Goal: Find specific page/section: Find specific page/section

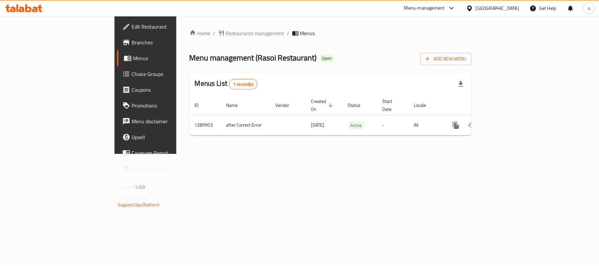
click at [500, 6] on div "[GEOGRAPHIC_DATA]" at bounding box center [497, 8] width 43 height 7
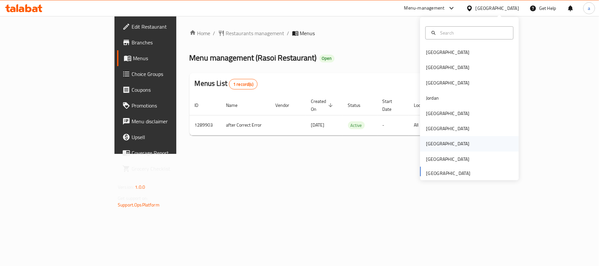
click at [427, 140] on div "[GEOGRAPHIC_DATA]" at bounding box center [447, 143] width 43 height 7
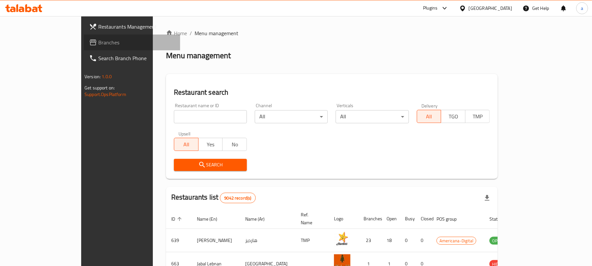
click at [98, 40] on span "Branches" at bounding box center [136, 42] width 77 height 8
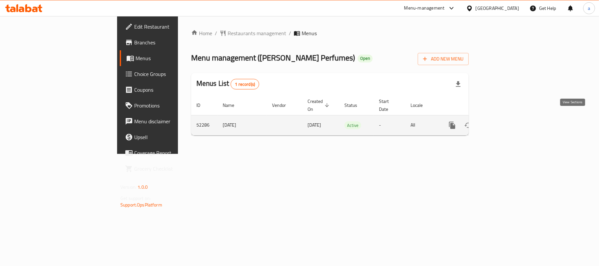
click at [504, 121] on icon "enhanced table" at bounding box center [500, 125] width 8 height 8
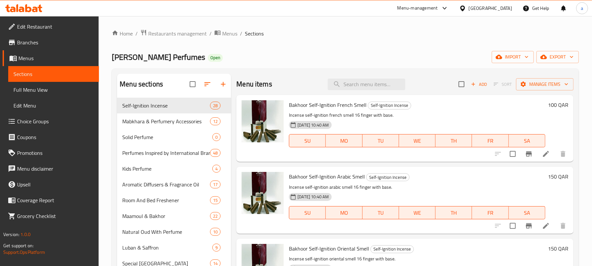
click at [507, 6] on div "[GEOGRAPHIC_DATA]" at bounding box center [490, 8] width 43 height 7
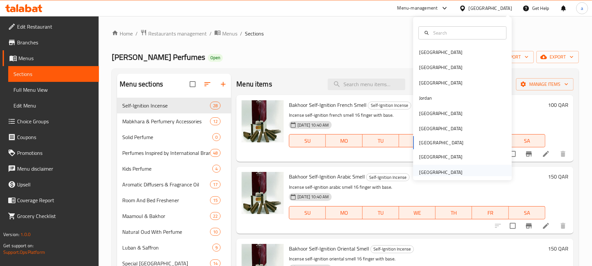
click at [434, 170] on div "[GEOGRAPHIC_DATA]" at bounding box center [440, 172] width 43 height 7
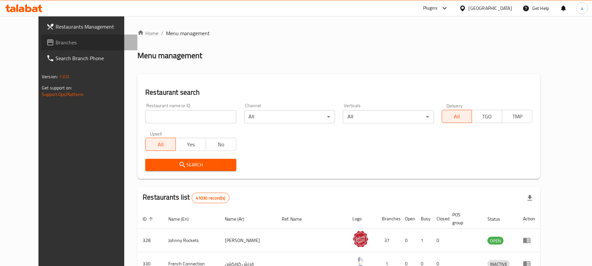
click at [56, 45] on span "Branches" at bounding box center [94, 42] width 77 height 8
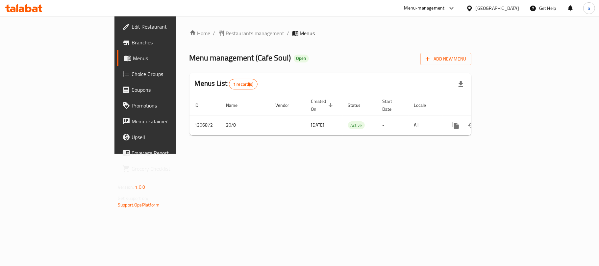
click at [496, 7] on div "[GEOGRAPHIC_DATA]" at bounding box center [497, 8] width 43 height 7
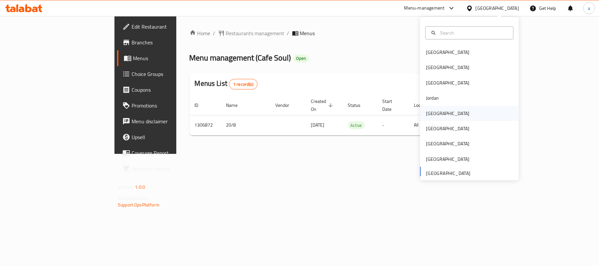
click at [429, 112] on div "[GEOGRAPHIC_DATA]" at bounding box center [447, 113] width 43 height 7
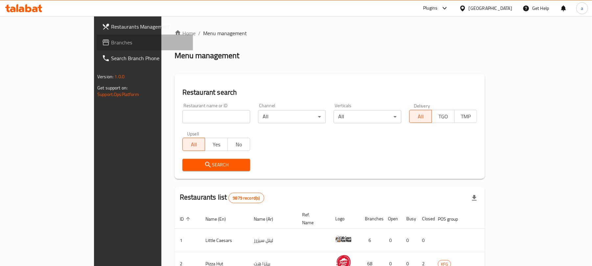
click at [111, 39] on span "Branches" at bounding box center [149, 42] width 77 height 8
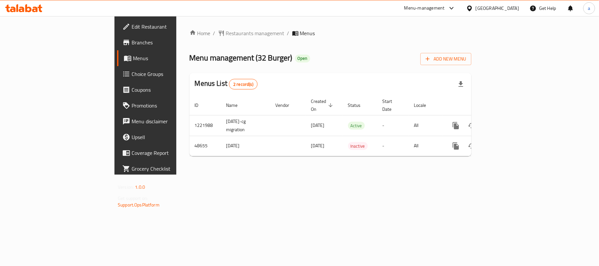
click at [510, 7] on div "[GEOGRAPHIC_DATA]" at bounding box center [497, 8] width 43 height 7
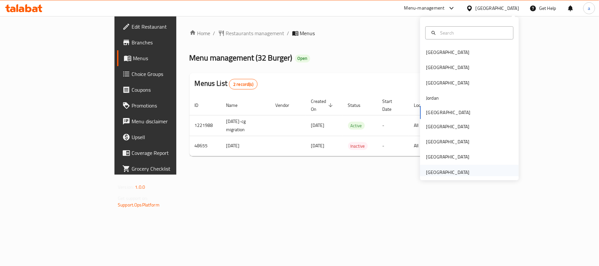
click at [441, 173] on div "[GEOGRAPHIC_DATA]" at bounding box center [447, 172] width 43 height 7
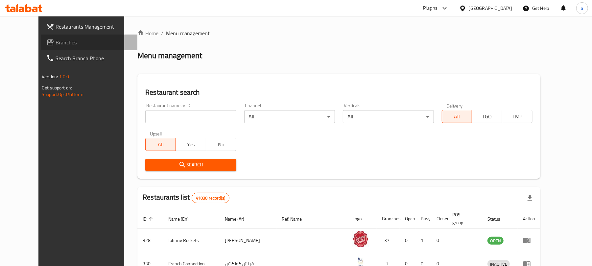
click at [56, 43] on span "Branches" at bounding box center [94, 42] width 77 height 8
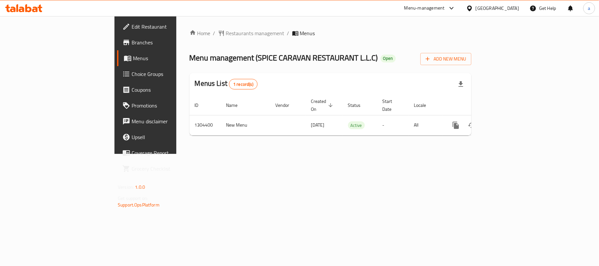
click at [499, 7] on div "[GEOGRAPHIC_DATA]" at bounding box center [497, 8] width 43 height 7
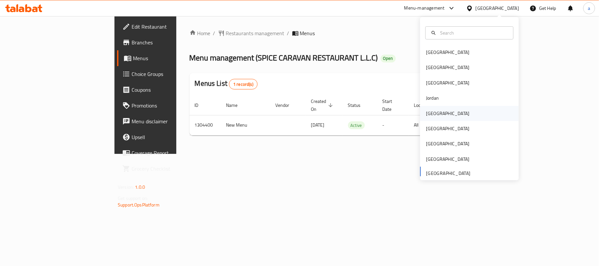
click at [431, 111] on div "[GEOGRAPHIC_DATA]" at bounding box center [447, 113] width 43 height 7
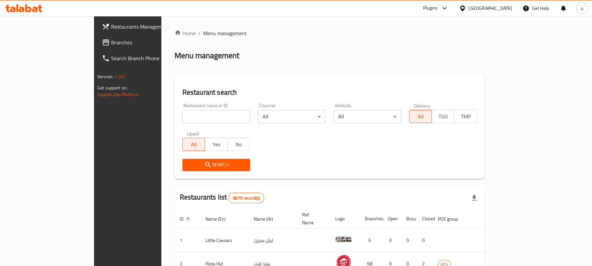
click at [111, 42] on span "Branches" at bounding box center [149, 42] width 77 height 8
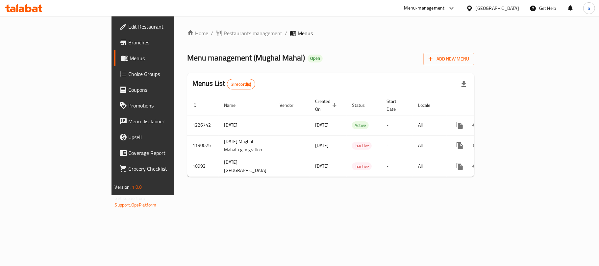
click at [509, 9] on div "Kuwait" at bounding box center [497, 8] width 43 height 7
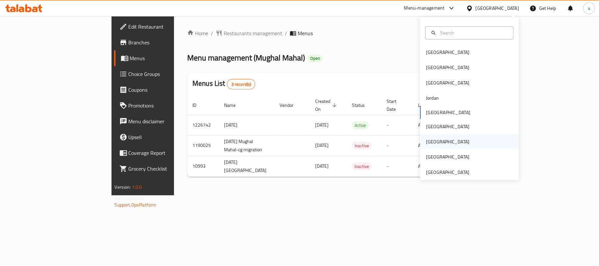
click at [426, 141] on div "[GEOGRAPHIC_DATA]" at bounding box center [447, 141] width 43 height 7
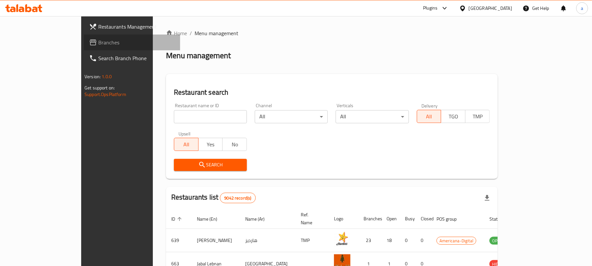
click at [98, 42] on span "Branches" at bounding box center [136, 42] width 77 height 8
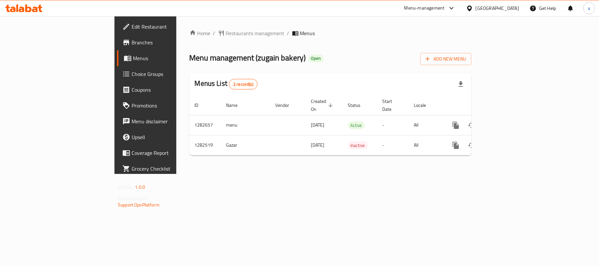
click at [39, 11] on icon at bounding box center [39, 9] width 5 height 8
click at [515, 8] on div "Qatar" at bounding box center [497, 8] width 43 height 7
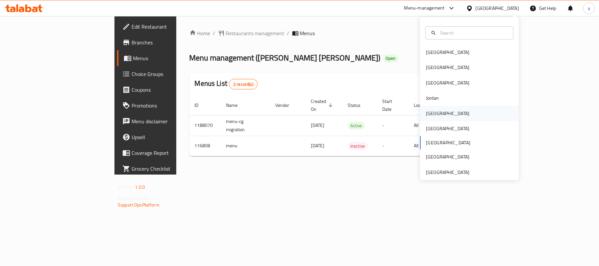
click at [431, 111] on div "Kuwait" at bounding box center [447, 113] width 43 height 7
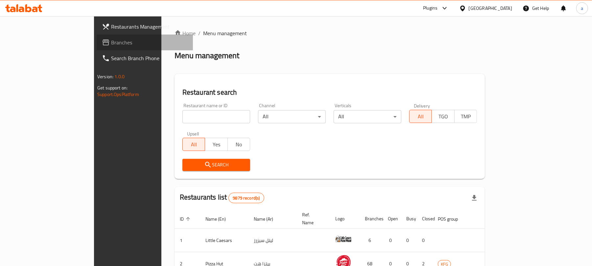
click at [111, 42] on span "Branches" at bounding box center [149, 42] width 77 height 8
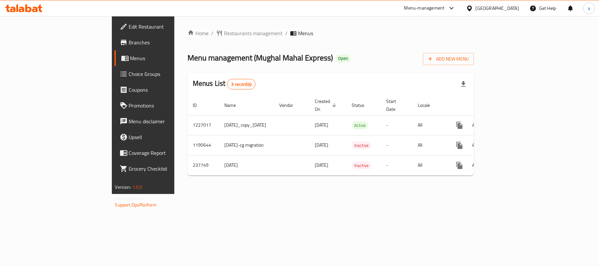
click at [512, 8] on div "[GEOGRAPHIC_DATA]" at bounding box center [497, 8] width 43 height 7
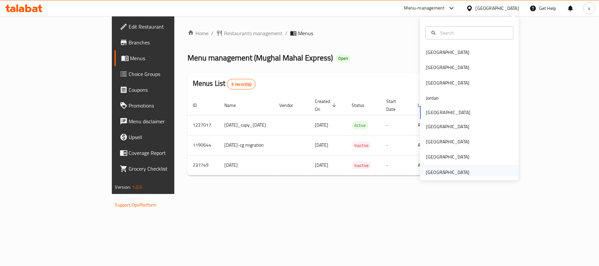
click at [450, 169] on div "[GEOGRAPHIC_DATA]" at bounding box center [447, 172] width 43 height 7
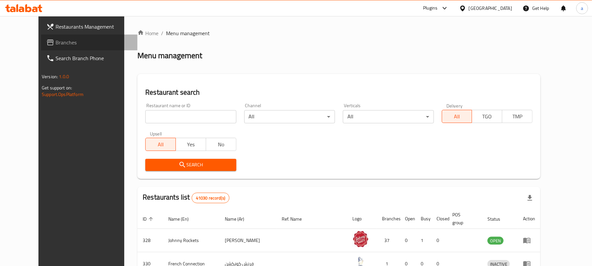
click at [56, 42] on span "Branches" at bounding box center [94, 42] width 77 height 8
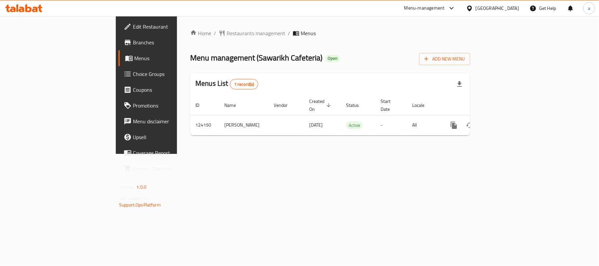
click at [49, 3] on div "Menu-management [GEOGRAPHIC_DATA] Get Help a" at bounding box center [299, 8] width 599 height 16
click at [34, 7] on icon at bounding box center [23, 8] width 37 height 8
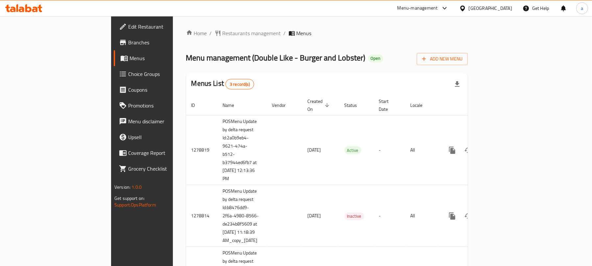
click at [128, 41] on span "Branches" at bounding box center [166, 42] width 77 height 8
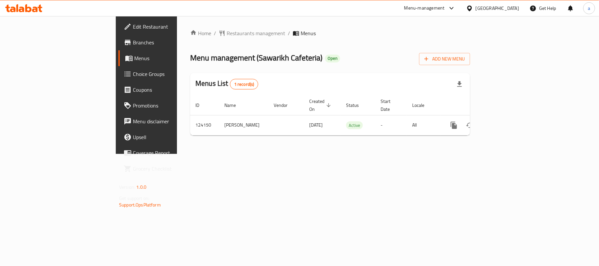
click at [39, 12] on div at bounding box center [24, 8] width 48 height 13
click at [30, 8] on icon at bounding box center [28, 8] width 6 height 8
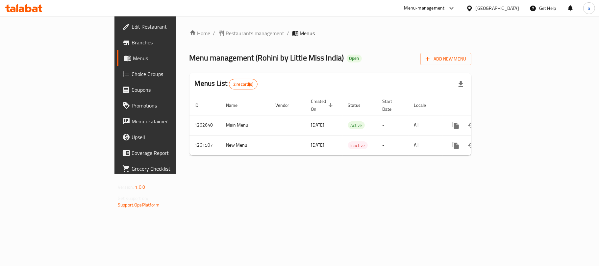
click at [509, 4] on div "[GEOGRAPHIC_DATA]" at bounding box center [492, 8] width 63 height 16
click at [491, 7] on div "[GEOGRAPHIC_DATA]" at bounding box center [497, 8] width 43 height 7
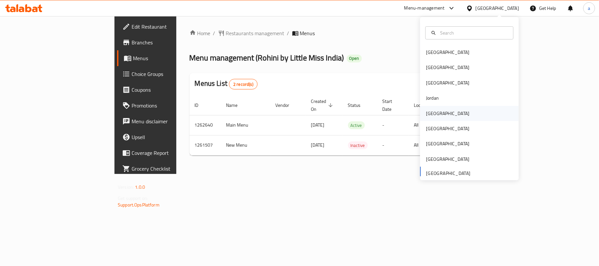
click at [431, 113] on div "[GEOGRAPHIC_DATA]" at bounding box center [447, 113] width 43 height 7
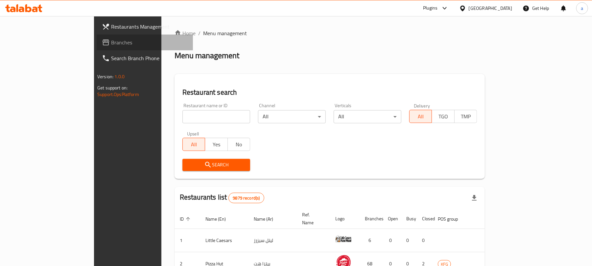
click at [111, 45] on span "Branches" at bounding box center [149, 42] width 77 height 8
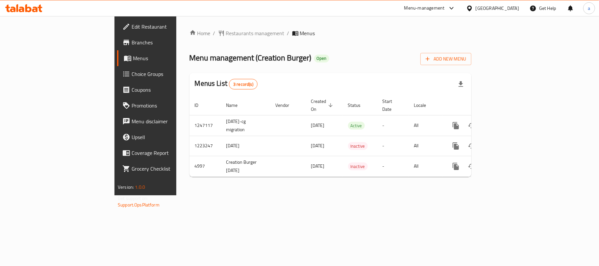
click at [37, 9] on icon at bounding box center [35, 10] width 6 height 6
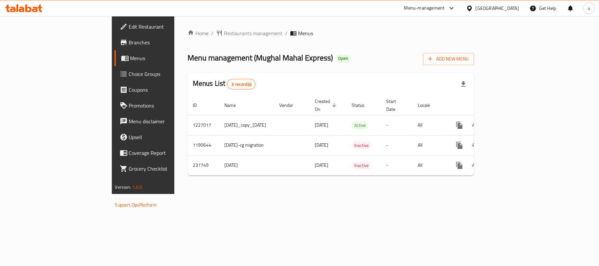
click at [508, 7] on div "[GEOGRAPHIC_DATA]" at bounding box center [497, 8] width 43 height 7
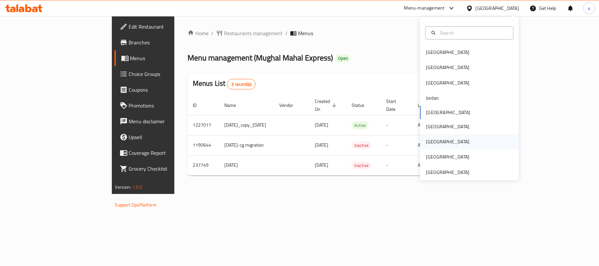
click at [431, 145] on div "[GEOGRAPHIC_DATA]" at bounding box center [448, 141] width 54 height 15
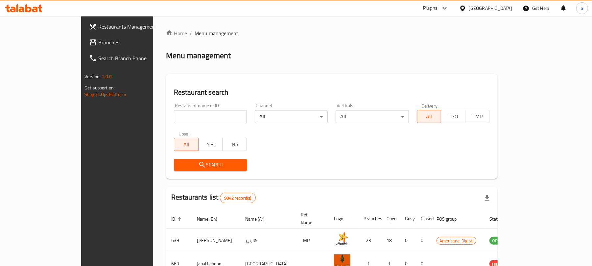
click at [98, 42] on span "Branches" at bounding box center [136, 42] width 77 height 8
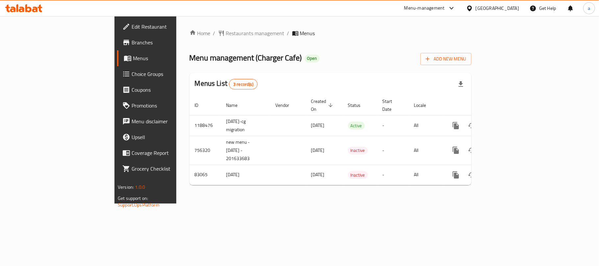
click at [509, 7] on div "Qatar" at bounding box center [497, 8] width 43 height 7
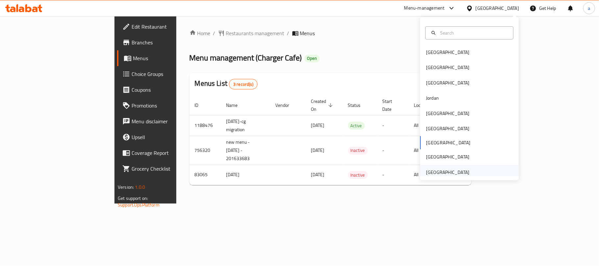
click at [432, 170] on div "[GEOGRAPHIC_DATA]" at bounding box center [447, 172] width 43 height 7
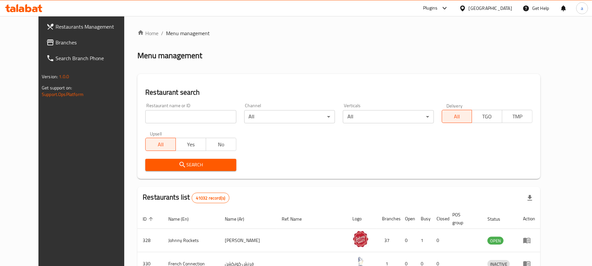
click at [56, 45] on span "Branches" at bounding box center [94, 42] width 77 height 8
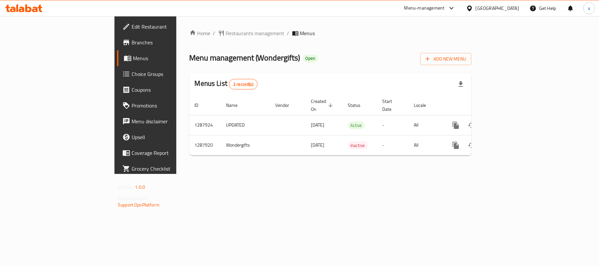
click at [35, 9] on icon at bounding box center [35, 10] width 6 height 6
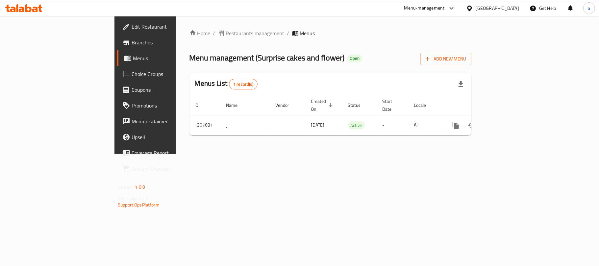
click at [492, 6] on div "United Arab Emirates" at bounding box center [497, 8] width 43 height 7
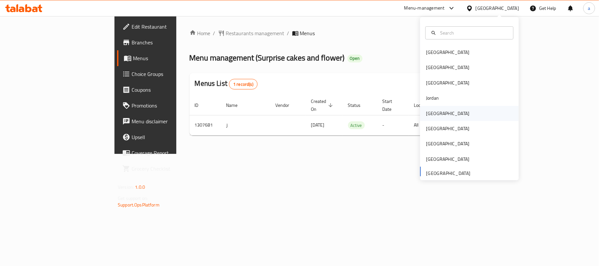
click at [432, 114] on div "[GEOGRAPHIC_DATA]" at bounding box center [447, 113] width 43 height 7
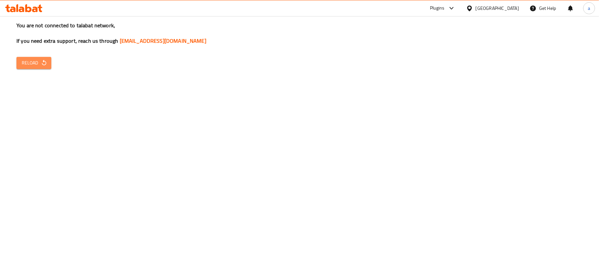
click at [45, 60] on icon "button" at bounding box center [44, 63] width 7 height 7
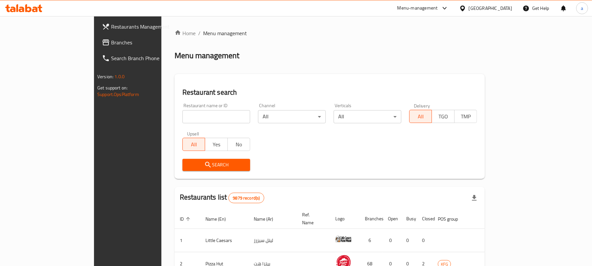
click at [97, 36] on link "Branches" at bounding box center [145, 43] width 96 height 16
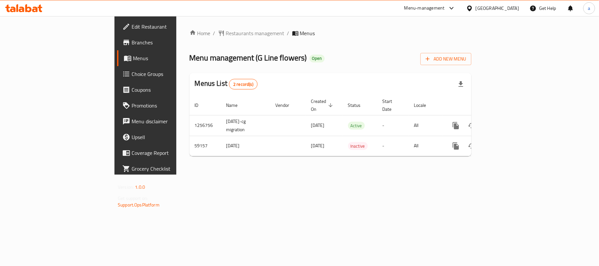
click at [507, 9] on div "[GEOGRAPHIC_DATA]" at bounding box center [497, 8] width 43 height 7
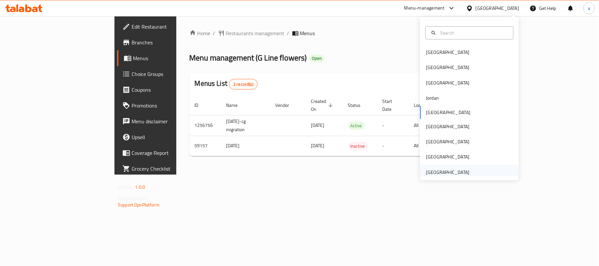
click at [447, 172] on div "[GEOGRAPHIC_DATA]" at bounding box center [447, 172] width 43 height 7
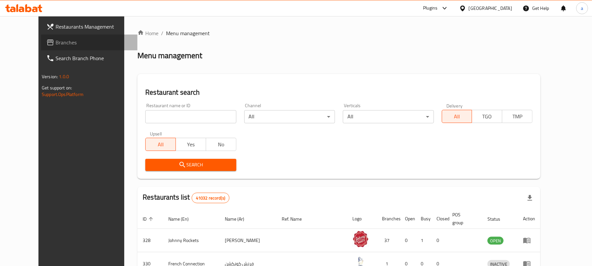
click at [56, 43] on span "Branches" at bounding box center [94, 42] width 77 height 8
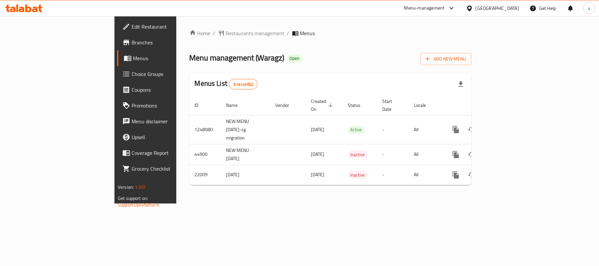
click at [31, 10] on icon at bounding box center [28, 8] width 6 height 8
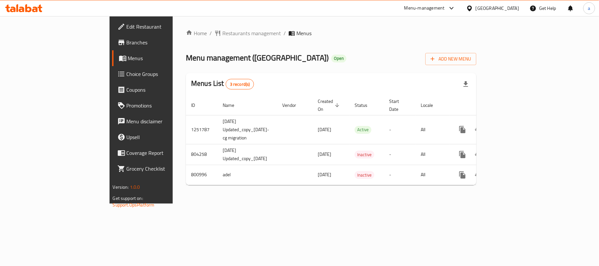
click at [495, 10] on div "[GEOGRAPHIC_DATA]" at bounding box center [497, 8] width 43 height 7
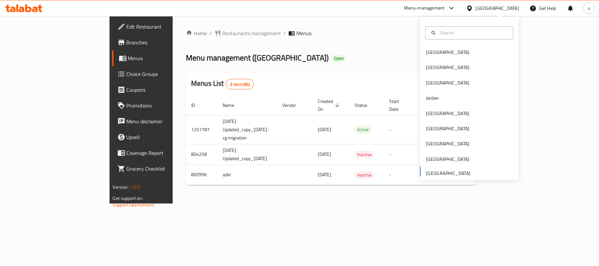
click at [28, 6] on icon at bounding box center [23, 8] width 37 height 8
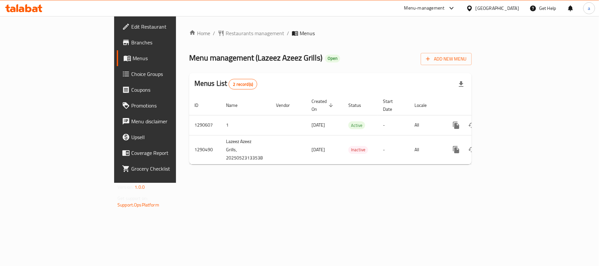
click at [12, 8] on icon at bounding box center [13, 10] width 6 height 6
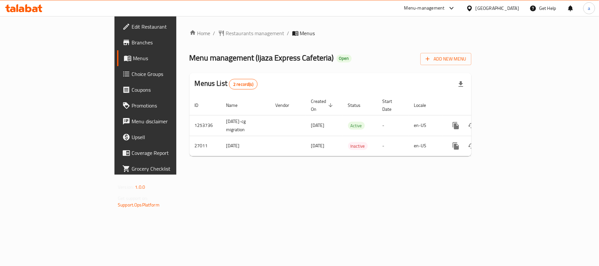
click at [24, 7] on icon at bounding box center [23, 8] width 37 height 8
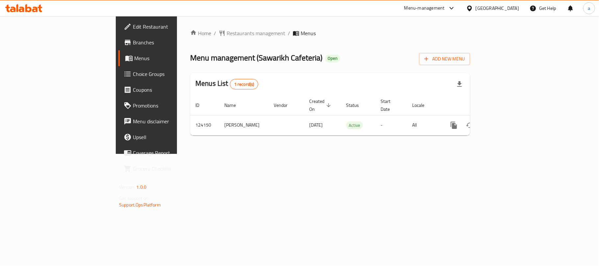
click at [16, 10] on icon at bounding box center [17, 8] width 2 height 8
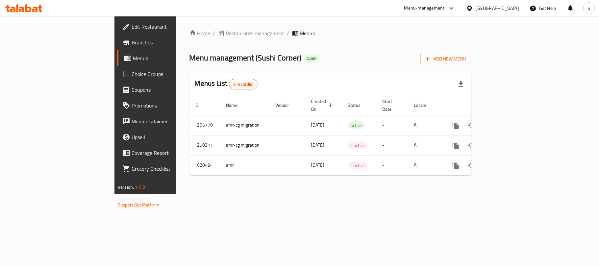
click at [28, 7] on icon at bounding box center [28, 8] width 6 height 8
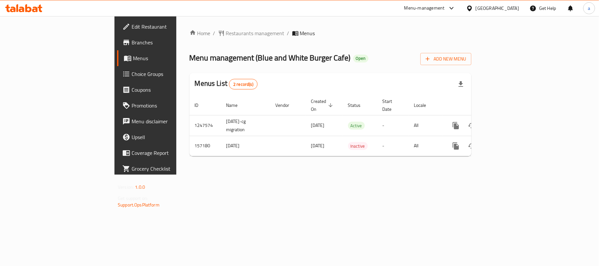
click at [28, 10] on icon at bounding box center [23, 8] width 37 height 8
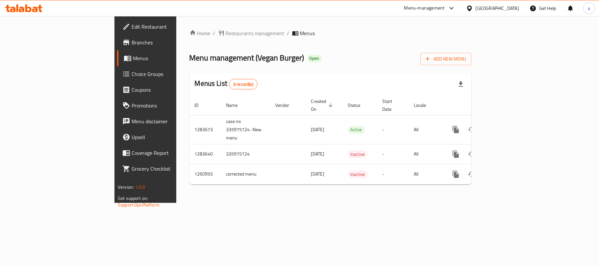
click at [509, 9] on div "[GEOGRAPHIC_DATA]" at bounding box center [497, 8] width 43 height 7
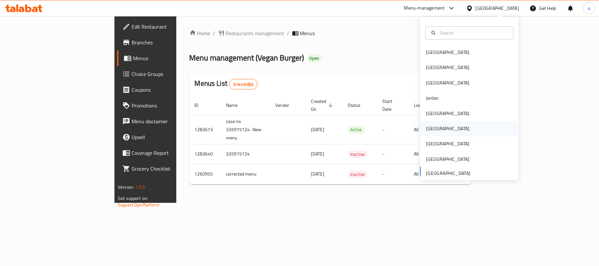
click at [433, 128] on div "Oman" at bounding box center [448, 128] width 54 height 15
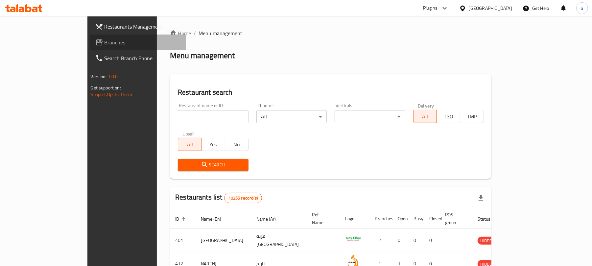
click at [105, 42] on span "Branches" at bounding box center [143, 42] width 77 height 8
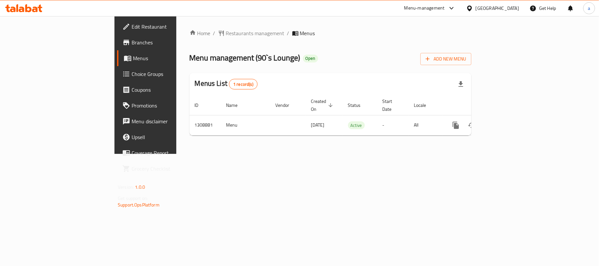
click at [508, 5] on div "Oman" at bounding box center [497, 8] width 43 height 7
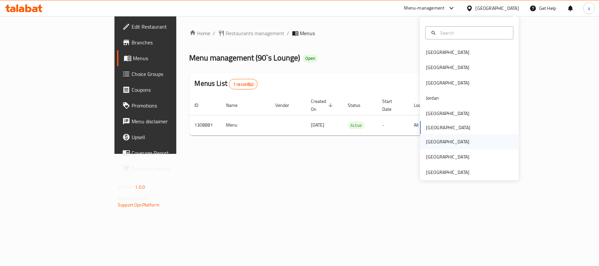
click at [430, 141] on div "[GEOGRAPHIC_DATA]" at bounding box center [447, 141] width 43 height 7
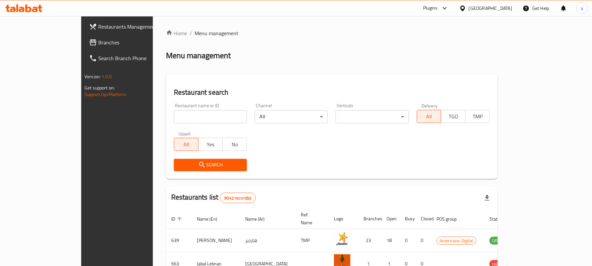
click at [98, 43] on span "Branches" at bounding box center [136, 42] width 77 height 8
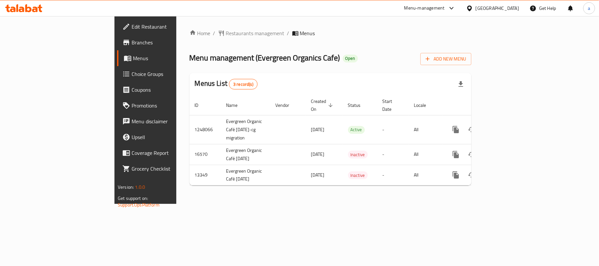
click at [510, 10] on div "[GEOGRAPHIC_DATA]" at bounding box center [497, 8] width 43 height 7
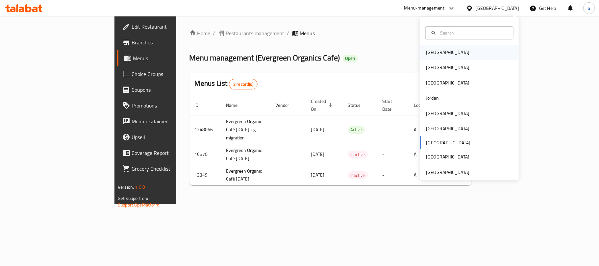
click at [434, 50] on div "[GEOGRAPHIC_DATA]" at bounding box center [447, 52] width 43 height 7
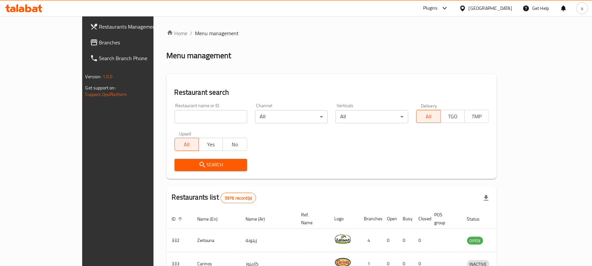
click at [90, 42] on span at bounding box center [94, 42] width 9 height 8
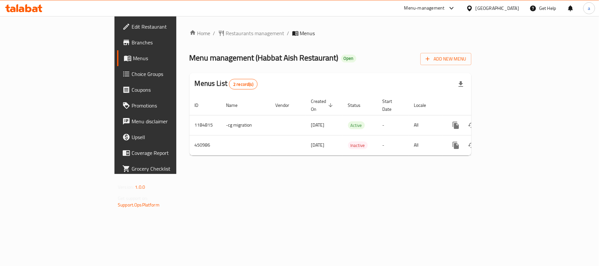
click at [509, 7] on div "[GEOGRAPHIC_DATA]" at bounding box center [497, 8] width 43 height 7
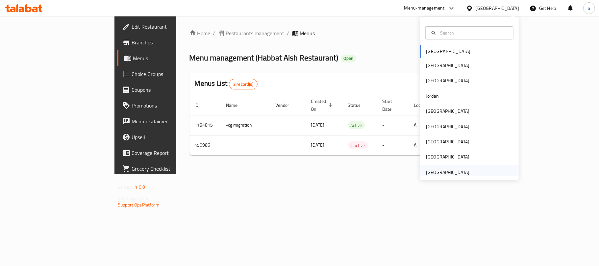
click at [453, 169] on div "[GEOGRAPHIC_DATA]" at bounding box center [447, 172] width 43 height 7
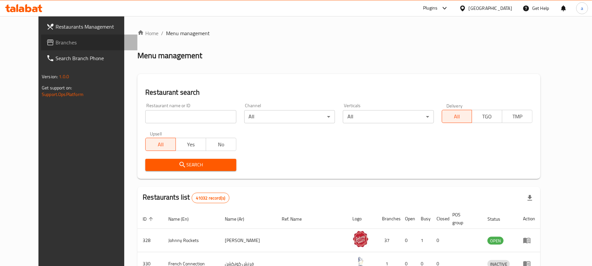
click at [56, 41] on span "Branches" at bounding box center [94, 42] width 77 height 8
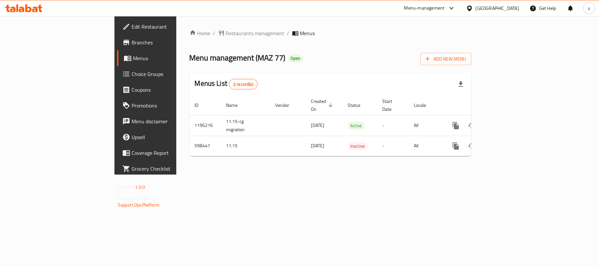
click at [482, 8] on div "[GEOGRAPHIC_DATA]" at bounding box center [497, 8] width 43 height 7
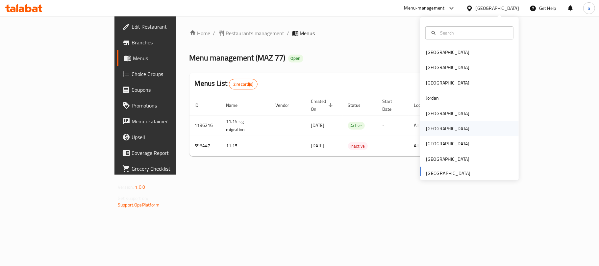
click at [433, 128] on div "[GEOGRAPHIC_DATA]" at bounding box center [448, 128] width 54 height 15
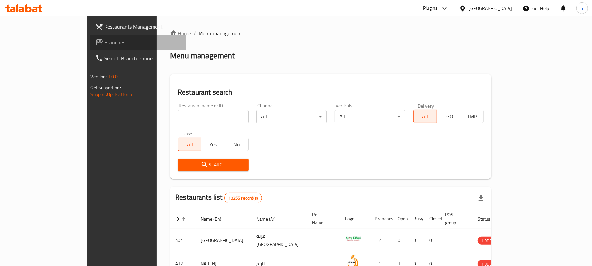
click at [105, 43] on span "Branches" at bounding box center [143, 42] width 77 height 8
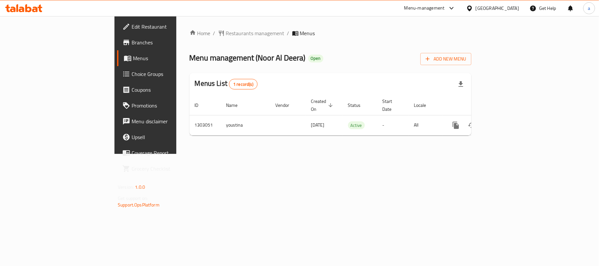
click at [512, 7] on div "Oman" at bounding box center [497, 8] width 43 height 7
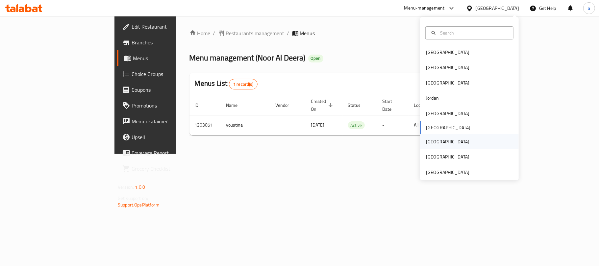
click at [436, 141] on div "[GEOGRAPHIC_DATA]" at bounding box center [469, 141] width 99 height 15
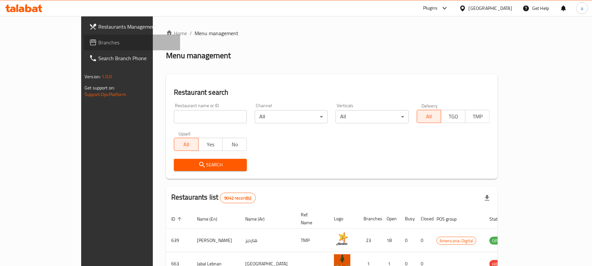
click at [98, 42] on span "Branches" at bounding box center [136, 42] width 77 height 8
